Goal: Navigation & Orientation: Go to known website

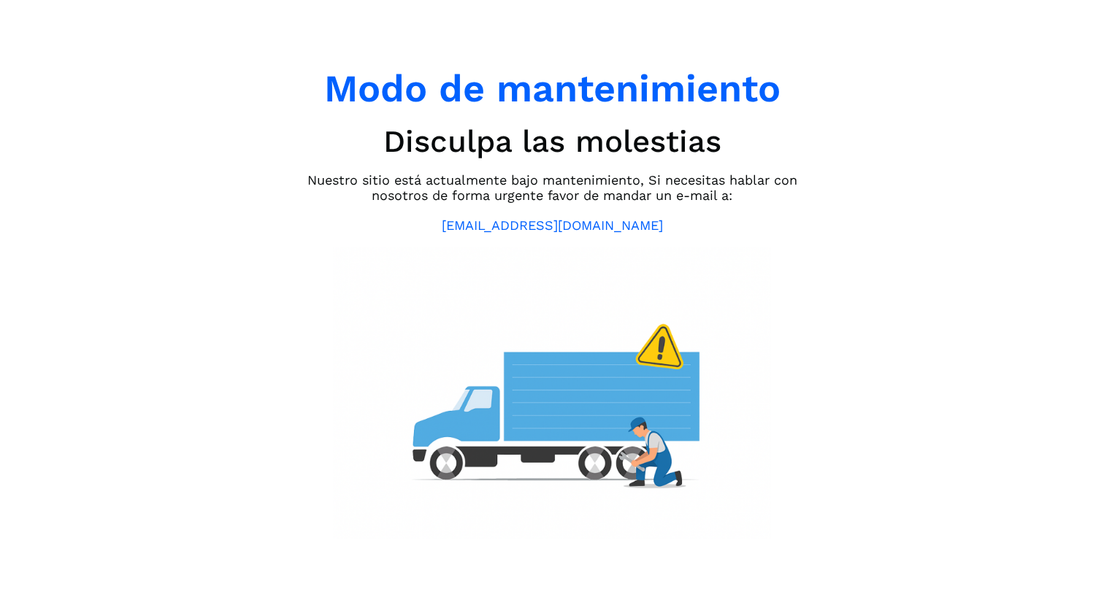
click at [790, 202] on p "Nuestro sitio está actualmente bajo mantenimiento, Si necesitas hablar con noso…" at bounding box center [552, 187] width 511 height 31
